Goal: Task Accomplishment & Management: Complete application form

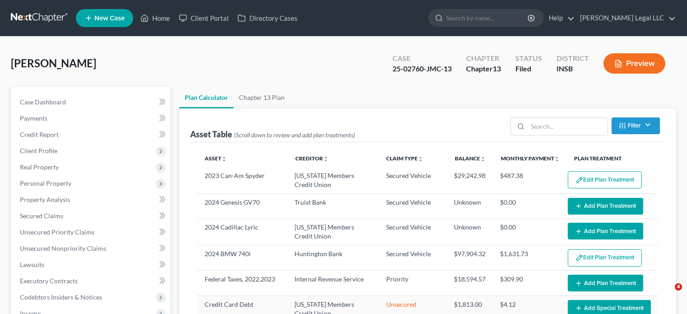
select select "59"
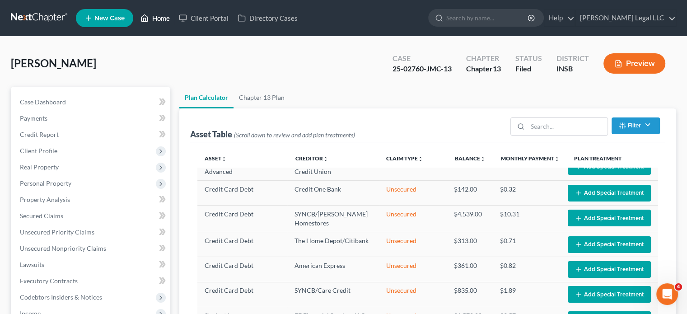
click at [155, 15] on link "Home" at bounding box center [155, 18] width 38 height 16
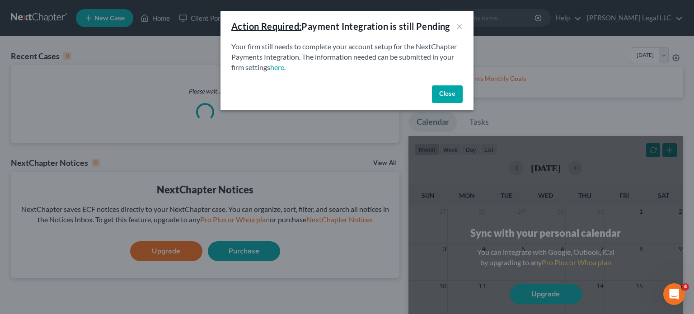
click at [451, 95] on button "Close" at bounding box center [447, 94] width 31 height 18
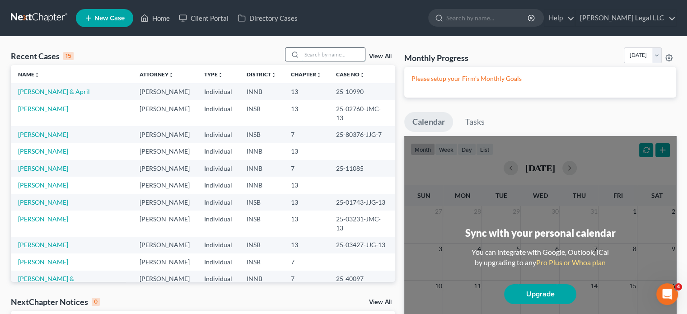
click at [347, 59] on input "search" at bounding box center [333, 54] width 63 height 13
click at [334, 57] on input "search" at bounding box center [333, 54] width 63 height 13
type input "olivia"
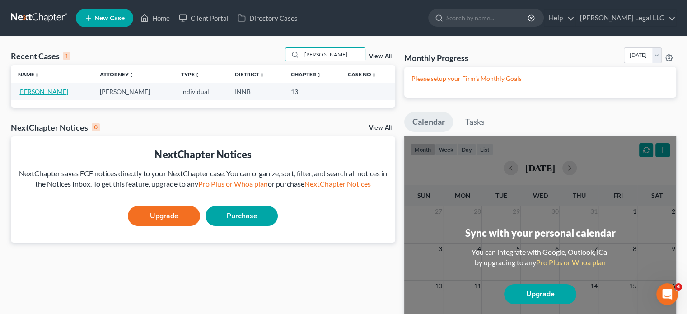
click at [33, 95] on link "Hayes, Olivia" at bounding box center [43, 92] width 50 height 8
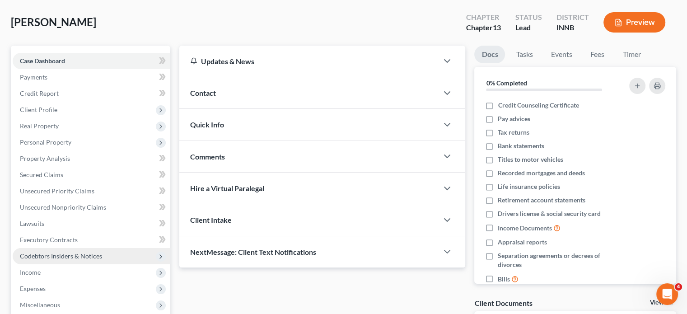
scroll to position [90, 0]
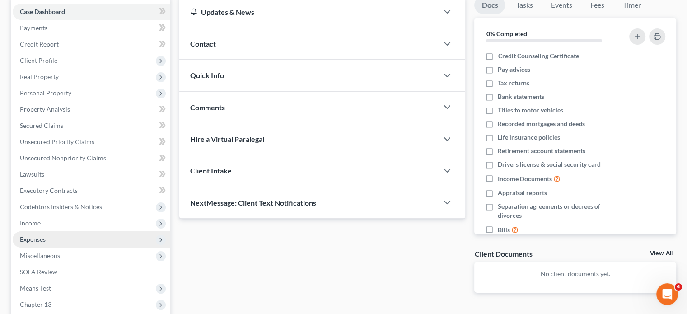
click at [32, 238] on span "Expenses" at bounding box center [33, 239] width 26 height 8
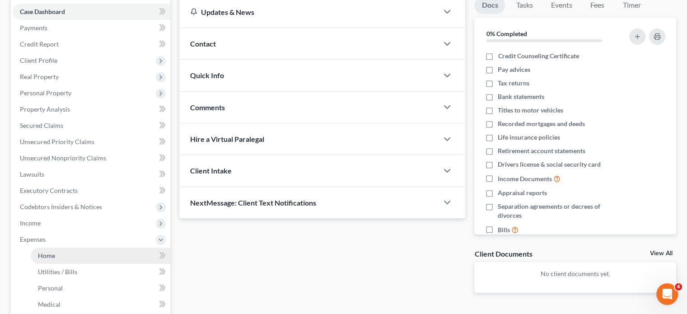
click at [41, 252] on span "Home" at bounding box center [46, 256] width 17 height 8
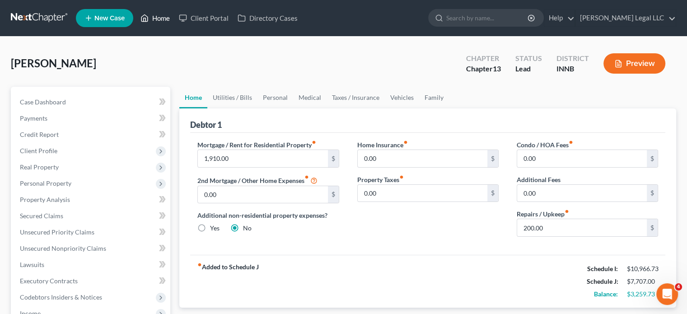
click at [157, 16] on link "Home" at bounding box center [155, 18] width 38 height 16
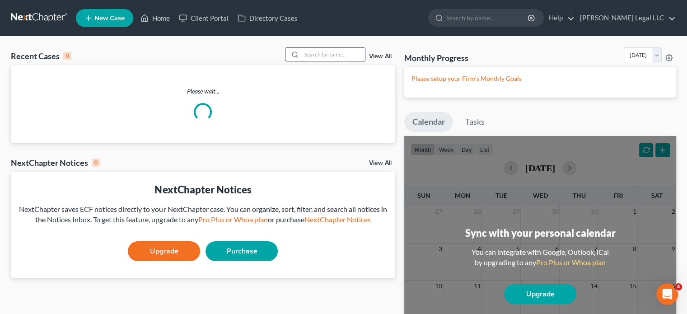
click at [309, 59] on input "search" at bounding box center [333, 54] width 63 height 13
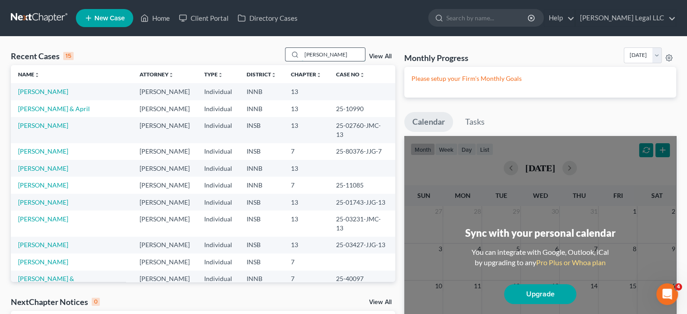
type input "laurin"
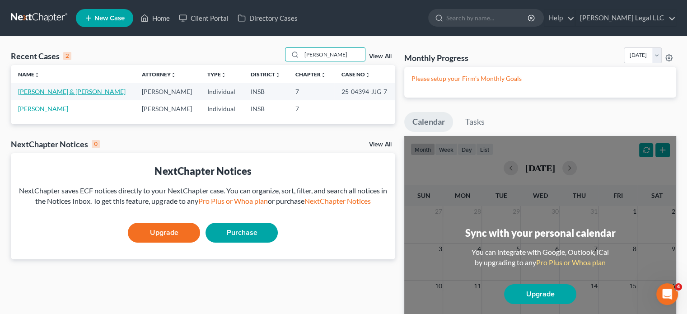
click at [67, 93] on link "[PERSON_NAME] & [PERSON_NAME]" at bounding box center [71, 92] width 107 height 8
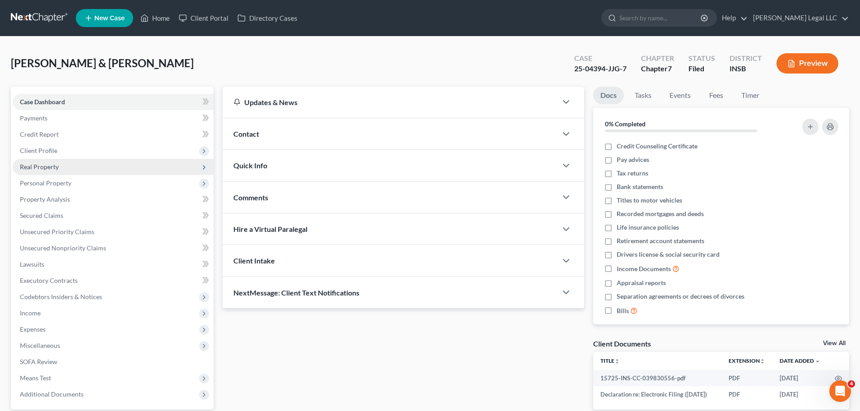
click at [36, 168] on span "Real Property" at bounding box center [39, 167] width 39 height 8
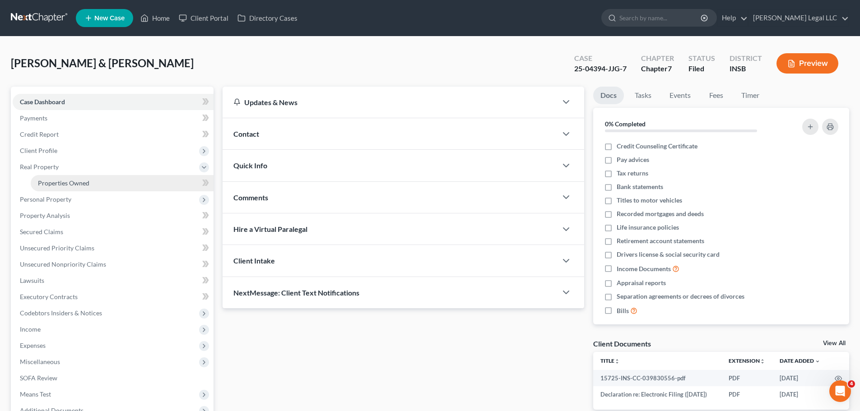
click at [41, 182] on span "Properties Owned" at bounding box center [63, 183] width 51 height 8
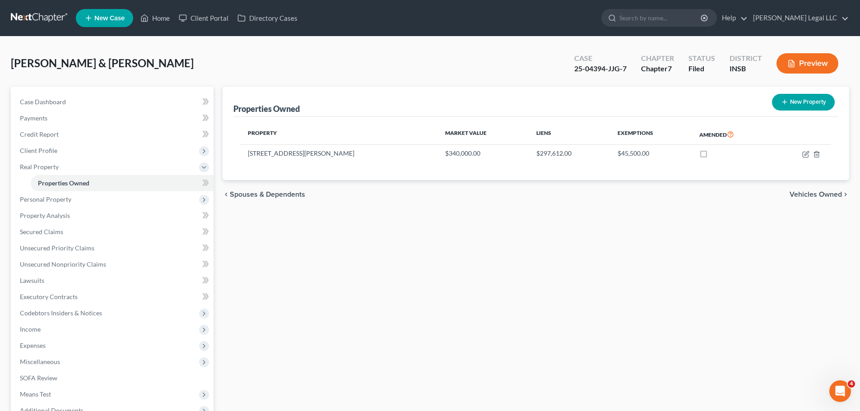
click at [627, 235] on div "Properties Owned New Property Property Market Value Liens Exemptions Amended 10…" at bounding box center [536, 283] width 636 height 392
click at [686, 154] on icon "button" at bounding box center [806, 154] width 7 height 7
select select "15"
select select "2"
select select "1"
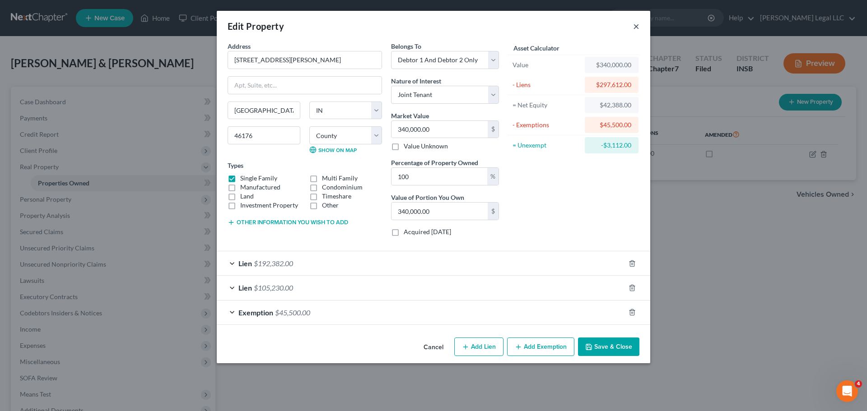
click at [636, 28] on button "×" at bounding box center [636, 26] width 6 height 11
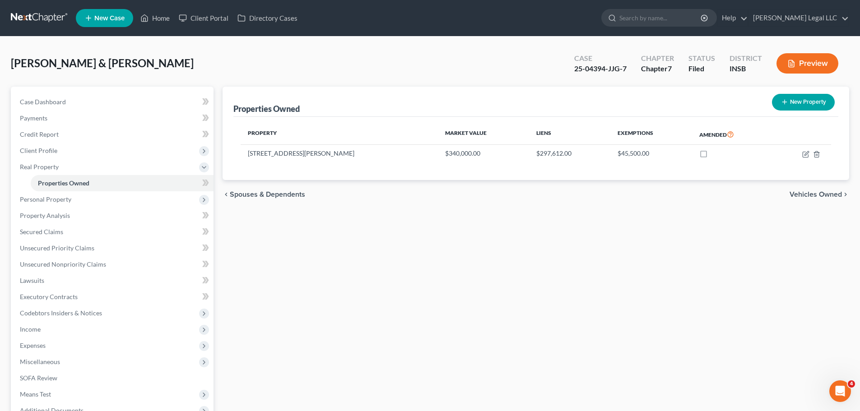
click at [625, 236] on div "Properties Owned New Property Property Market Value Liens Exemptions Amended 10…" at bounding box center [536, 283] width 636 height 392
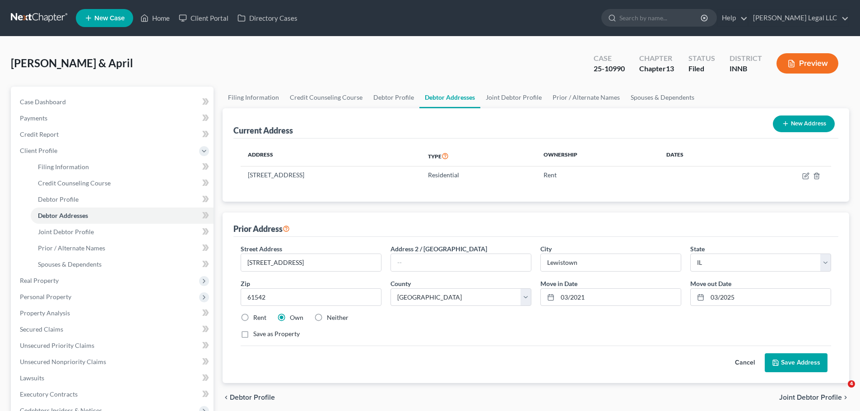
select select "14"
select select "28"
click at [154, 25] on link "Home" at bounding box center [155, 18] width 38 height 16
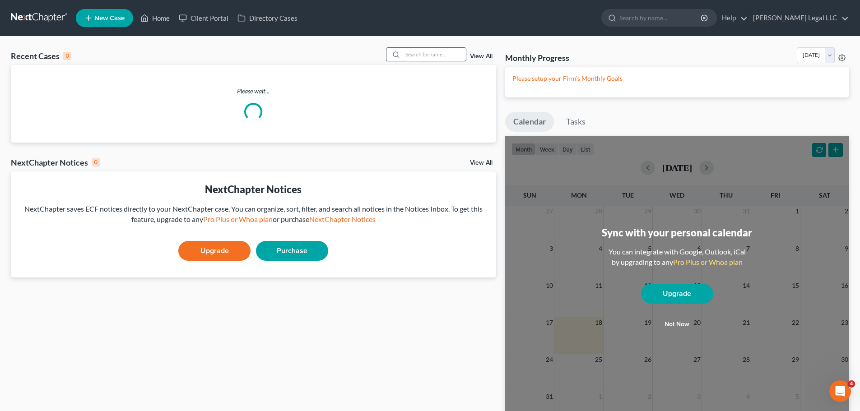
click at [405, 53] on input "search" at bounding box center [434, 54] width 63 height 13
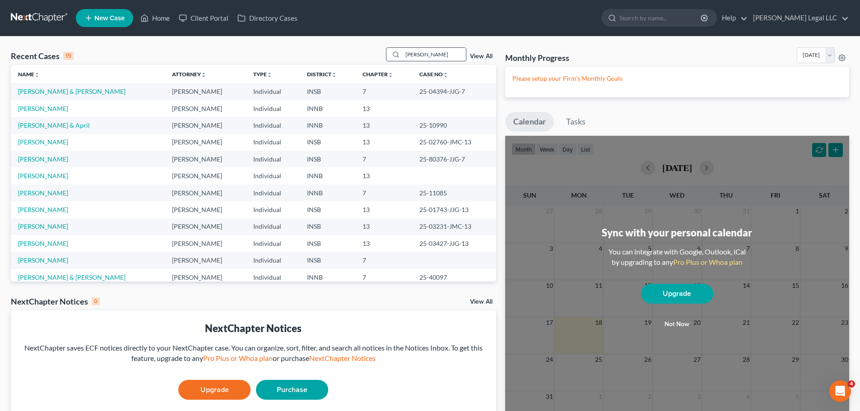
type input "laurin"
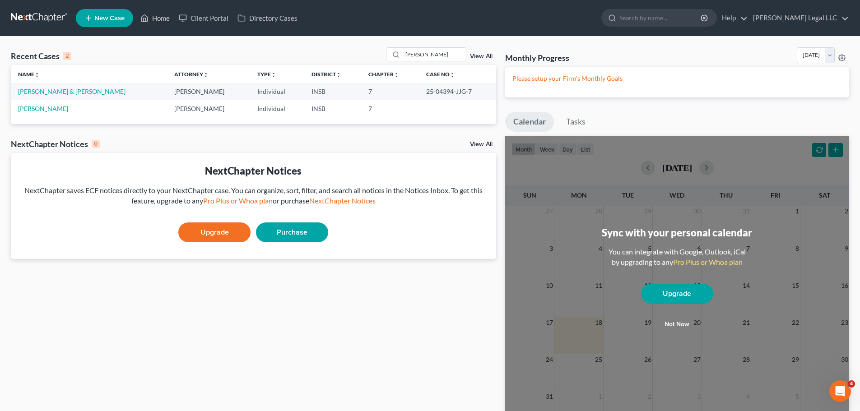
click at [76, 93] on td "[PERSON_NAME] & [PERSON_NAME]" at bounding box center [89, 91] width 156 height 17
click at [63, 92] on link "[PERSON_NAME] & [PERSON_NAME]" at bounding box center [71, 92] width 107 height 8
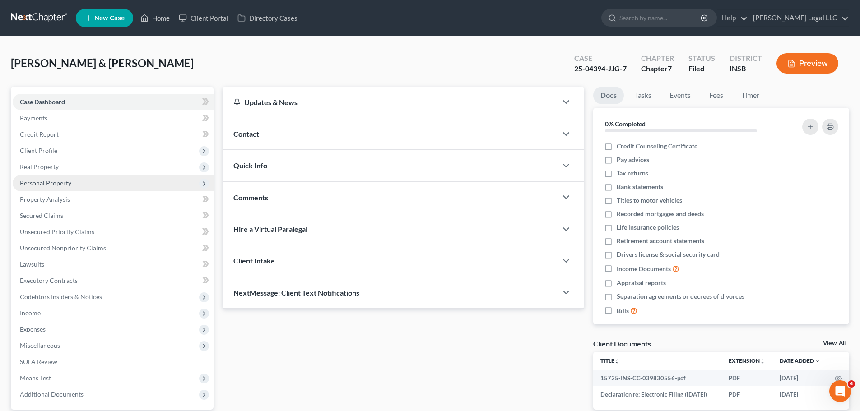
click at [51, 182] on span "Personal Property" at bounding box center [45, 183] width 51 height 8
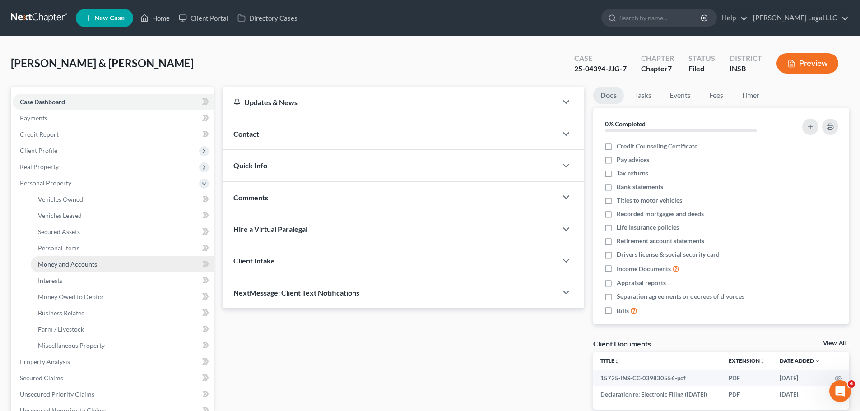
click at [61, 262] on span "Money and Accounts" at bounding box center [67, 265] width 59 height 8
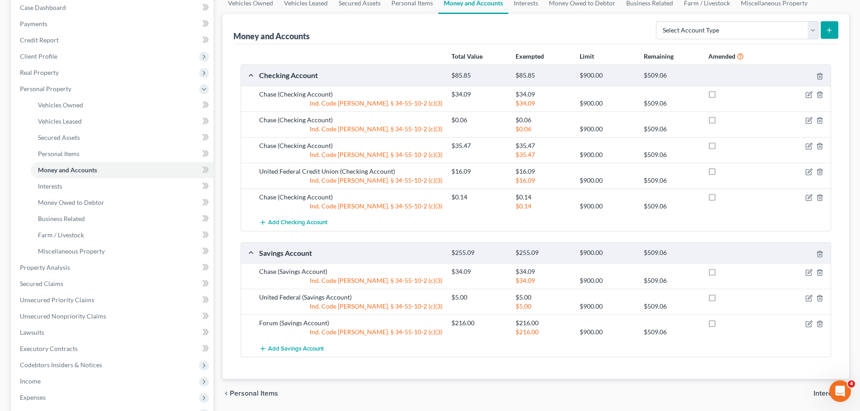
scroll to position [90, 0]
